Goal: Check status: Check status

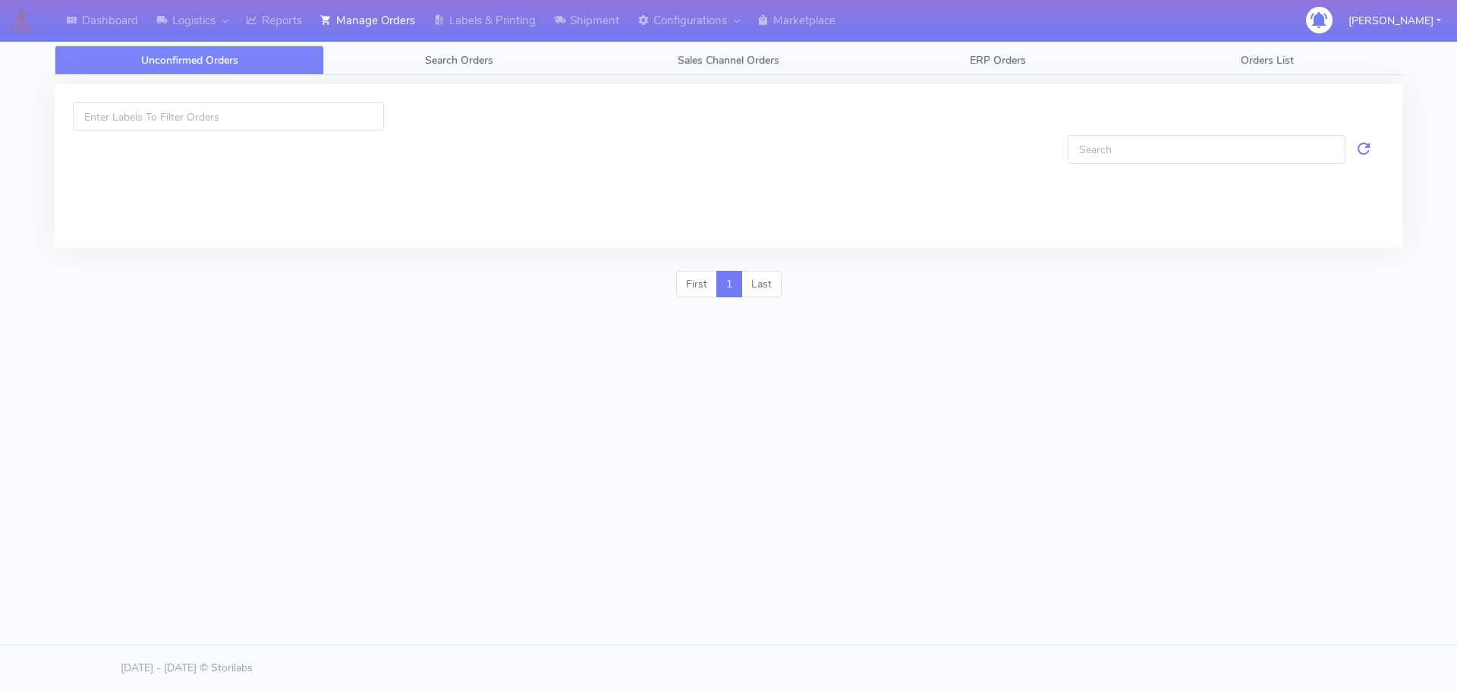
click at [483, 70] on link "Search Orders" at bounding box center [458, 61] width 269 height 30
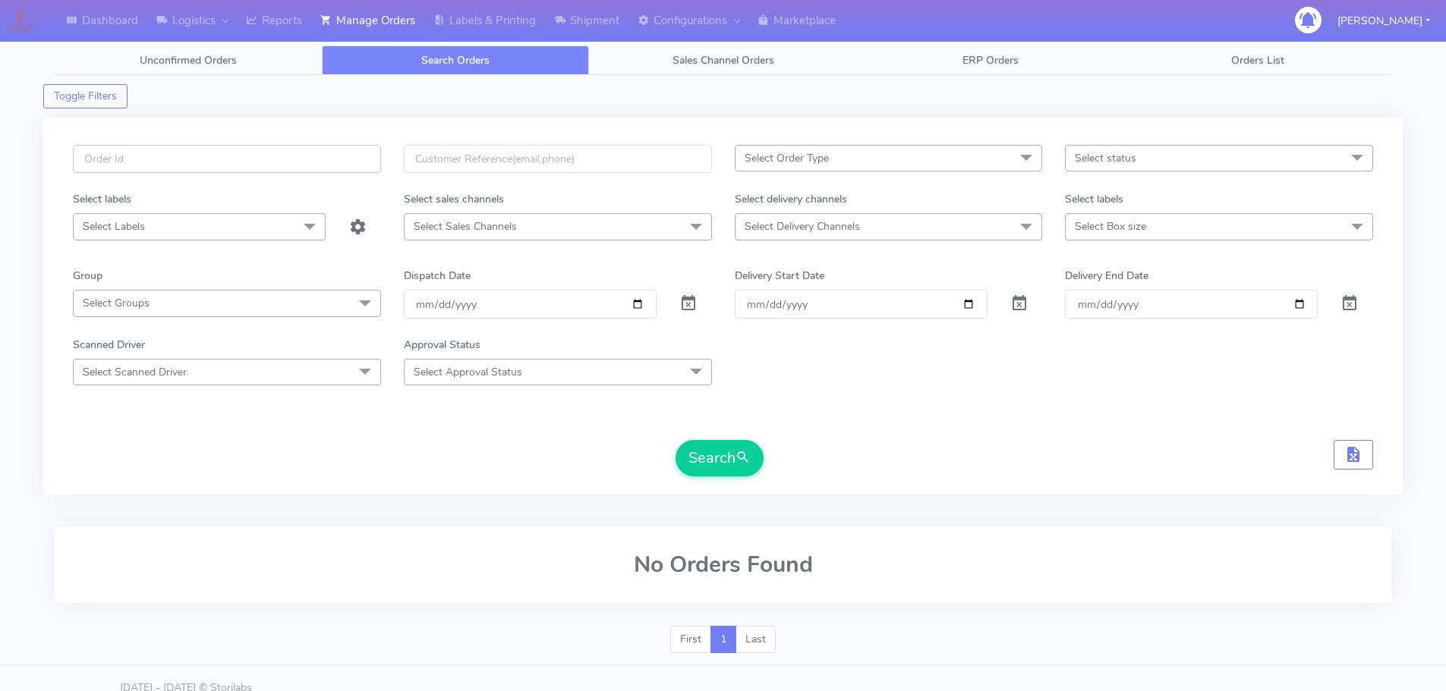
click at [328, 164] on input "text" at bounding box center [227, 159] width 308 height 28
paste input "1616010"
type input "1616010"
click at [685, 307] on span at bounding box center [688, 307] width 18 height 14
click at [704, 447] on button "Search" at bounding box center [719, 458] width 88 height 36
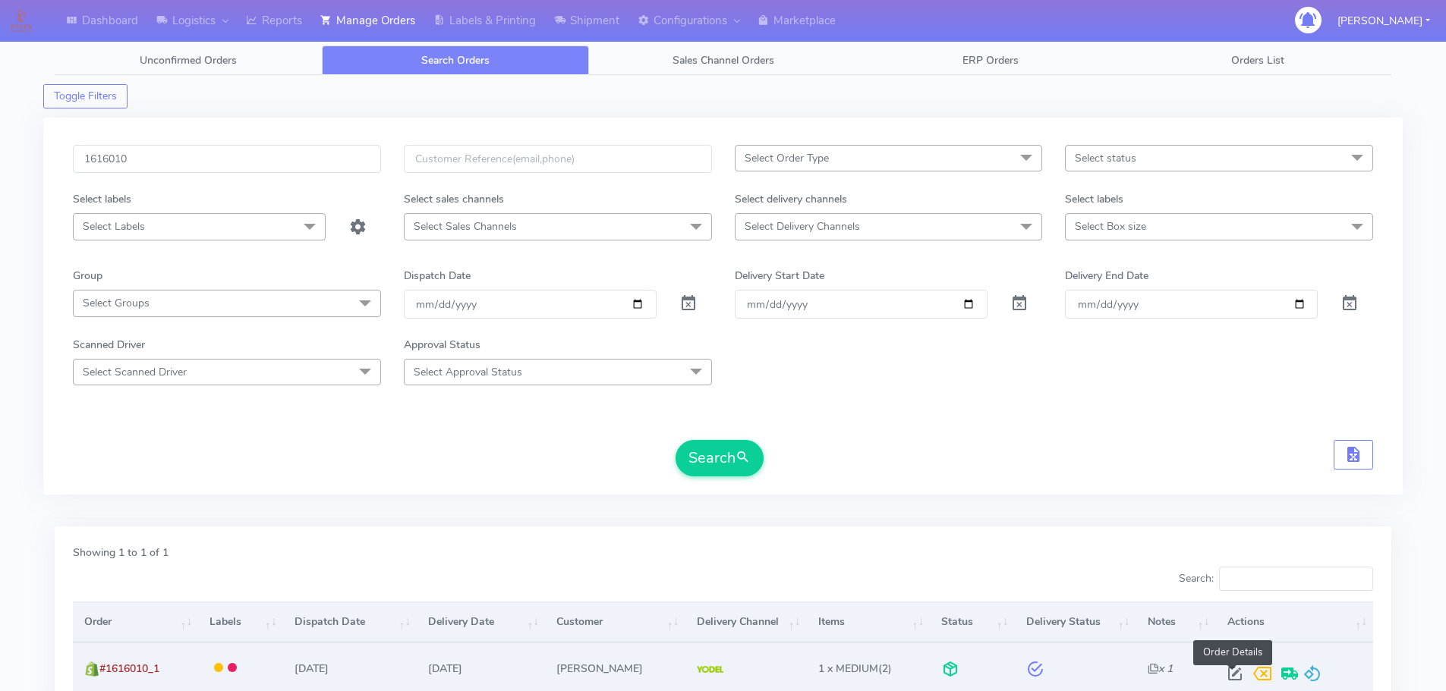
click at [1236, 674] on span at bounding box center [1234, 677] width 27 height 14
select select "5"
